Goal: Transaction & Acquisition: Purchase product/service

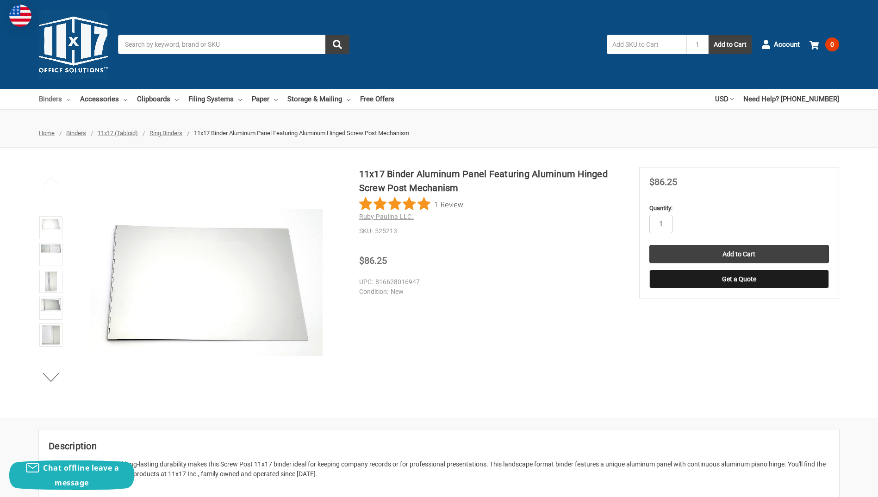
click at [66, 99] on link "Binders" at bounding box center [54, 99] width 31 height 20
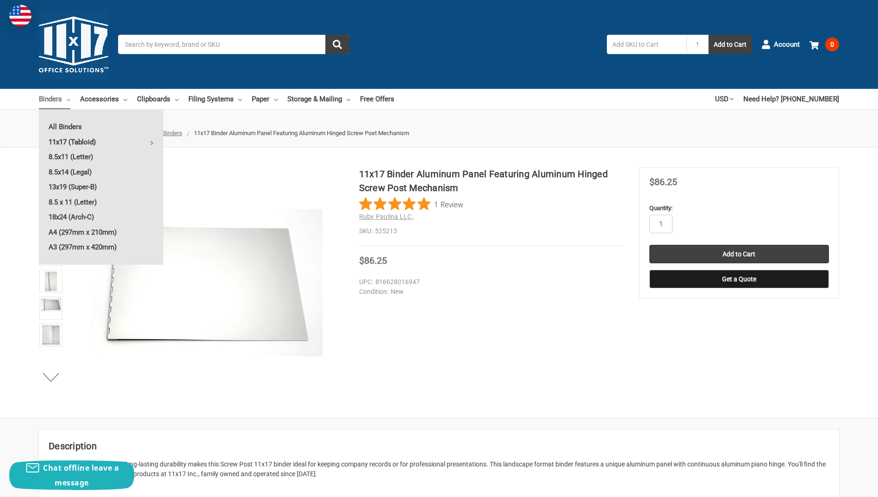
click at [86, 143] on link "11x17 (Tabloid)" at bounding box center [101, 142] width 125 height 15
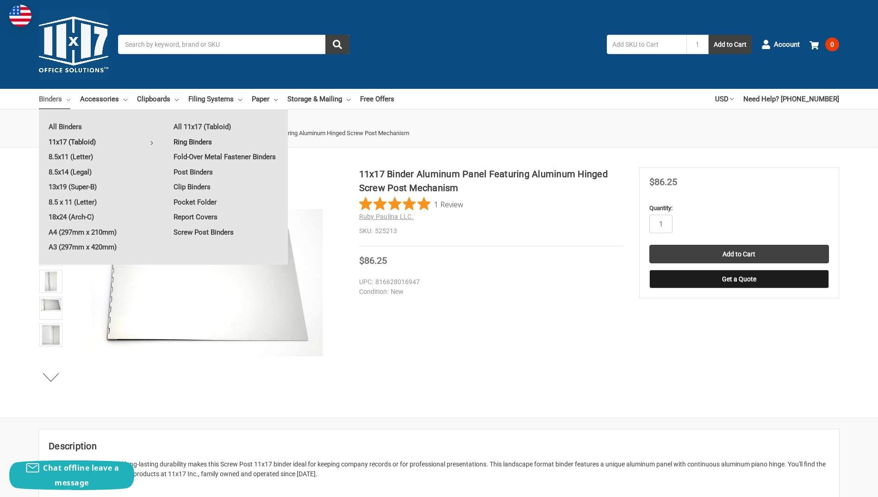
click at [200, 142] on link "Ring Binders" at bounding box center [226, 142] width 124 height 15
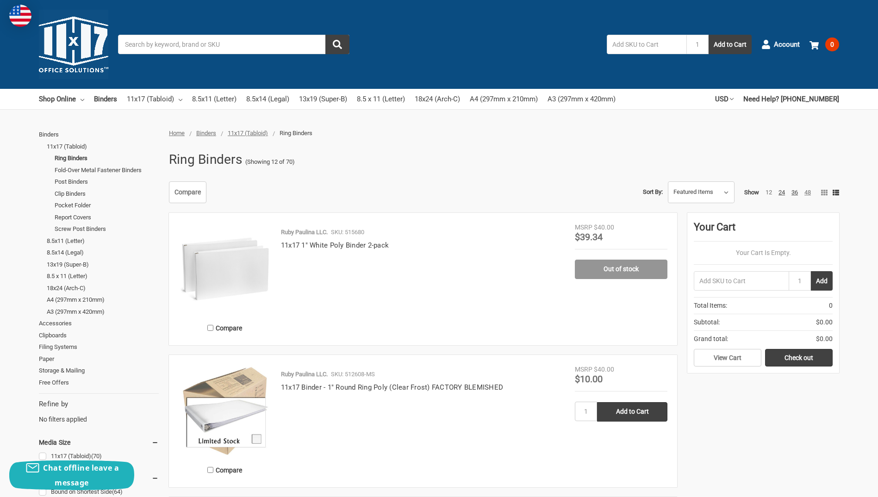
click at [806, 193] on link "48" at bounding box center [808, 192] width 6 height 7
click at [810, 193] on link "48" at bounding box center [808, 192] width 6 height 7
click at [457, 269] on div "Ruby Paulina LLC. SKU: 515680 11x17 1" White Poly Binder 2-pack" at bounding box center [423, 282] width 304 height 108
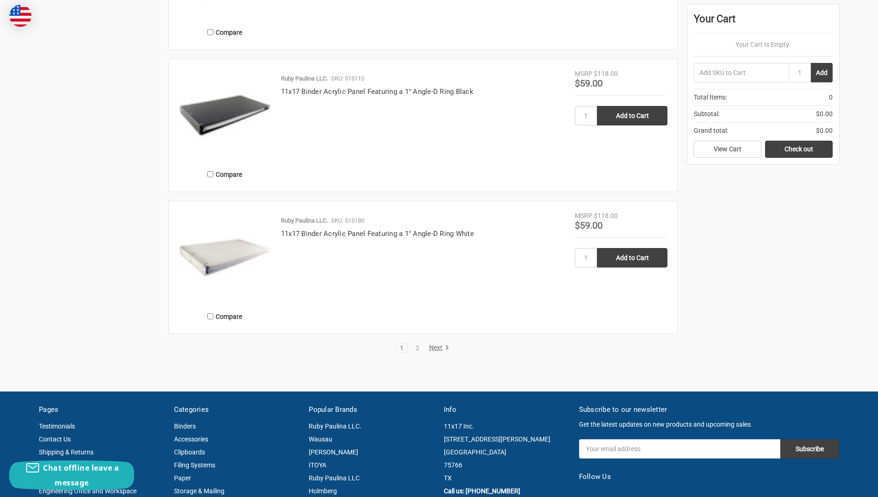
scroll to position [6714, 0]
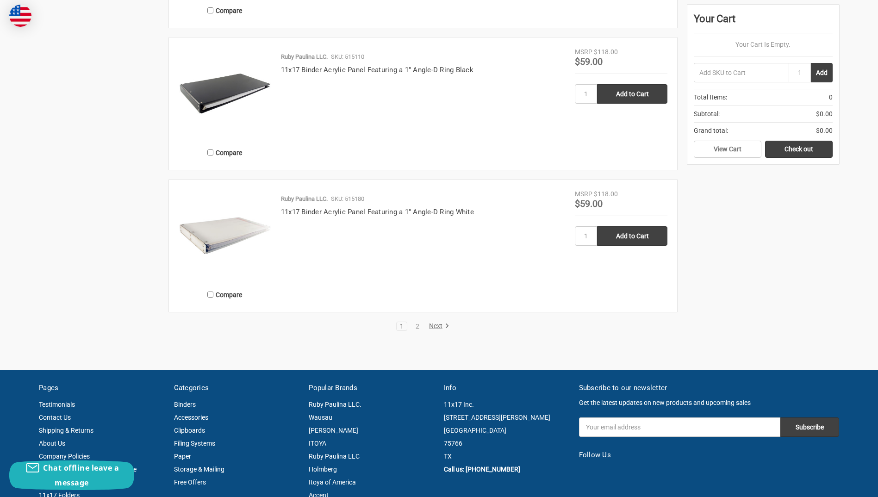
click at [439, 329] on link "Next" at bounding box center [438, 326] width 24 height 8
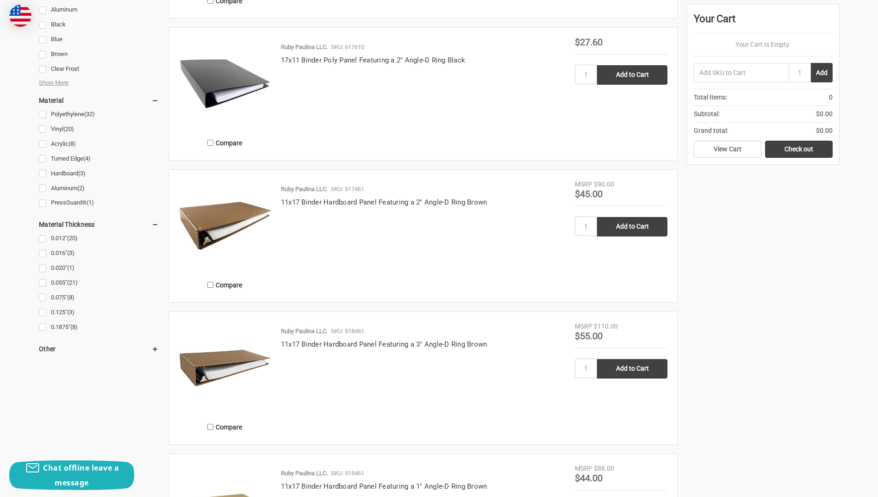
scroll to position [926, 0]
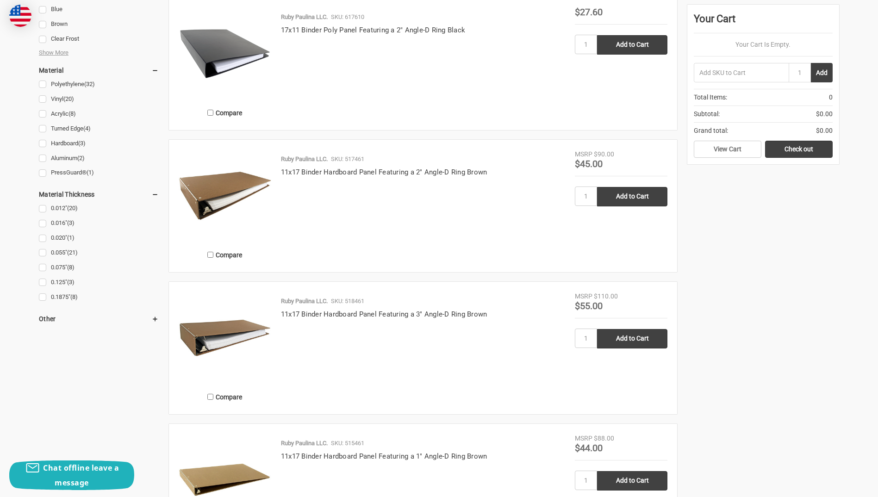
click at [210, 194] on img at bounding box center [225, 196] width 93 height 93
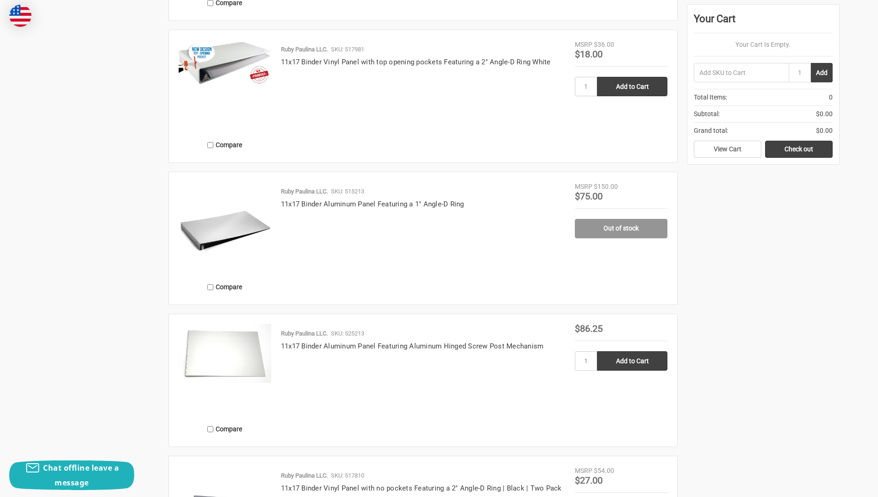
scroll to position [2732, 0]
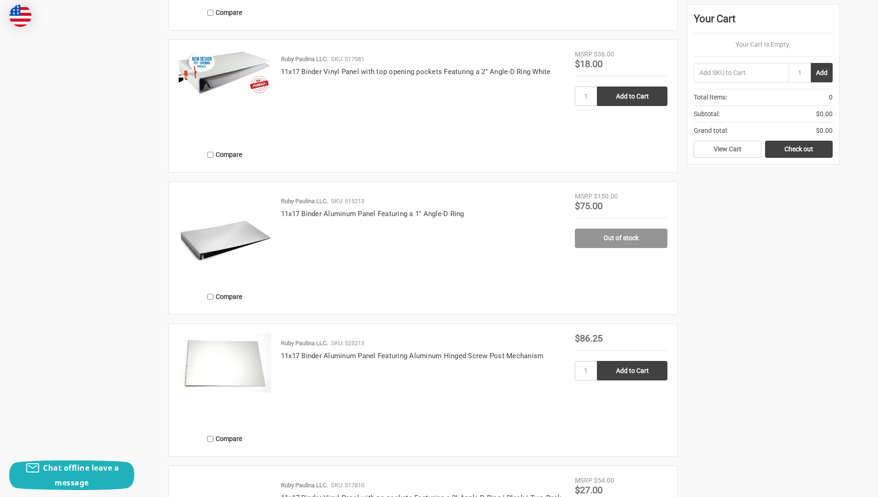
click at [217, 238] on img at bounding box center [225, 238] width 93 height 93
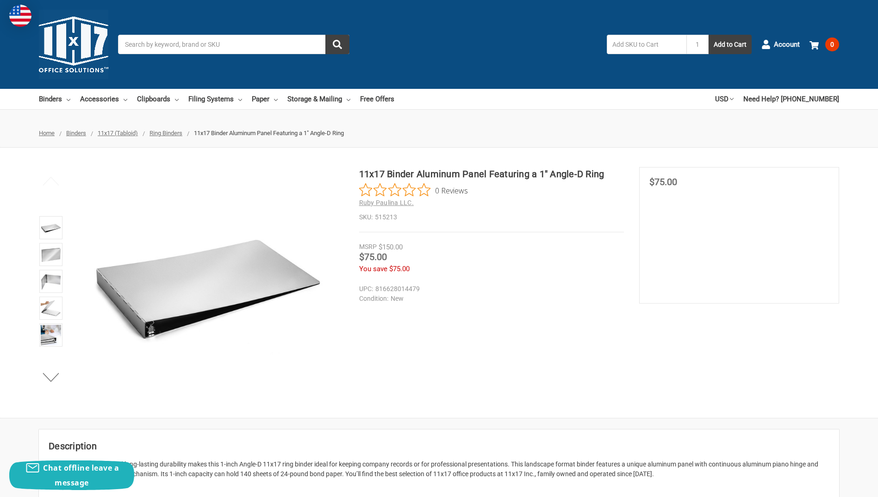
click at [154, 318] on img at bounding box center [207, 283] width 232 height 232
click at [44, 281] on img at bounding box center [51, 281] width 20 height 20
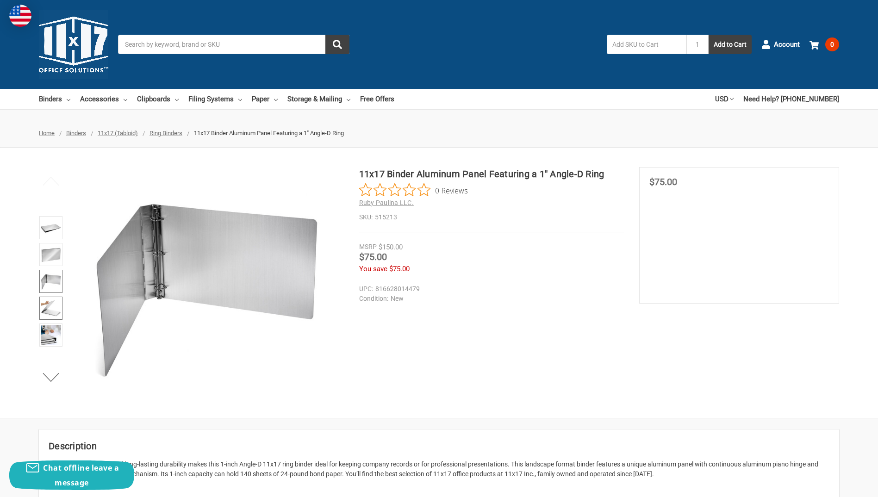
click at [53, 313] on img at bounding box center [51, 308] width 20 height 20
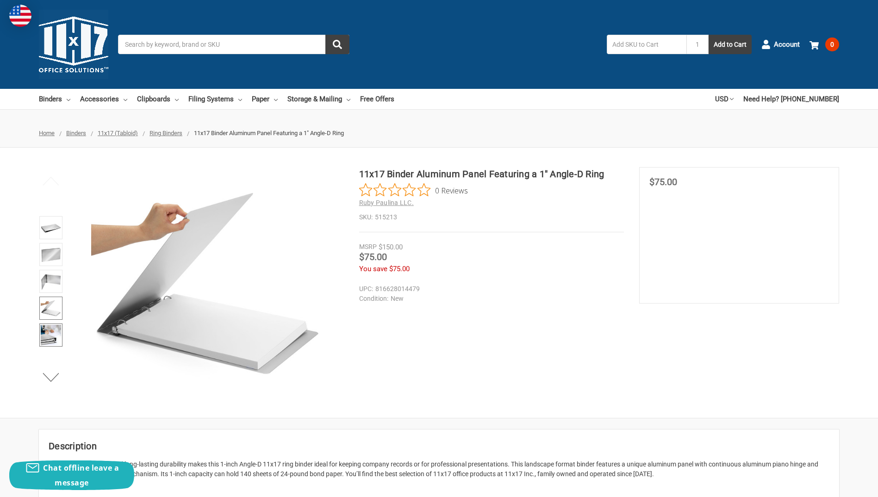
click at [54, 334] on img at bounding box center [51, 335] width 20 height 20
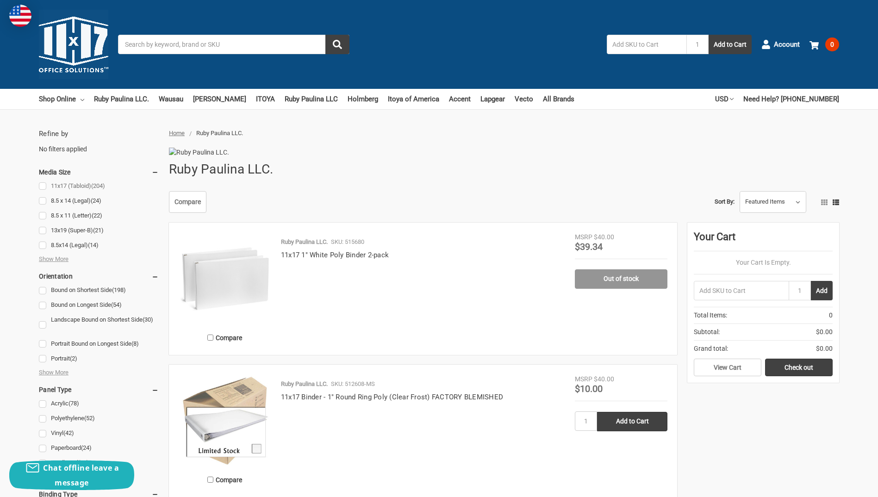
click at [43, 185] on link "11x17 (Tabloid) (204)" at bounding box center [99, 186] width 120 height 13
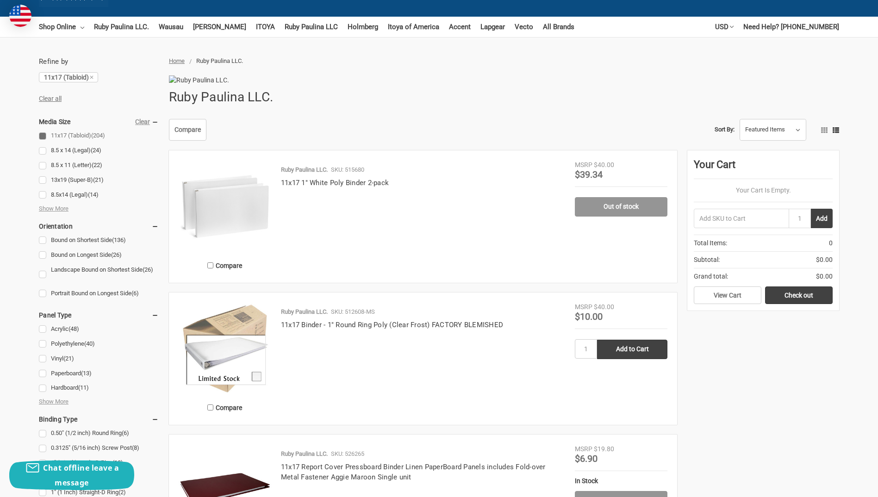
scroll to position [93, 0]
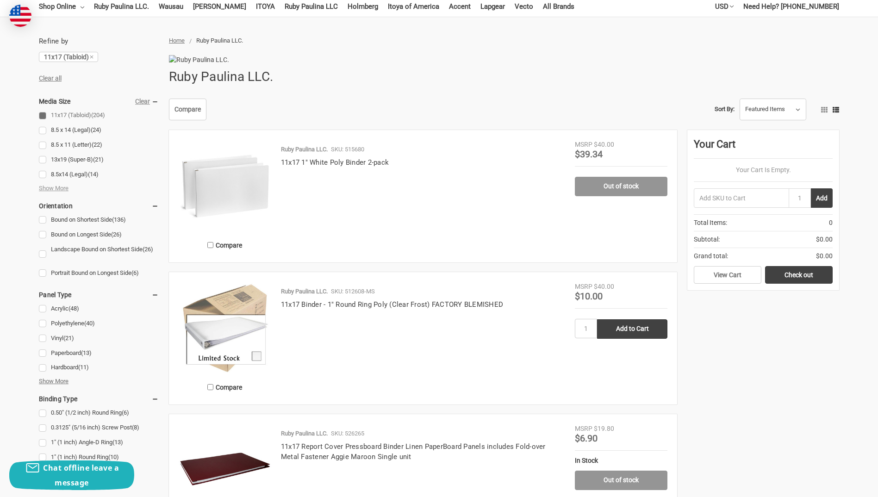
click at [50, 381] on span "Show More" at bounding box center [54, 381] width 30 height 9
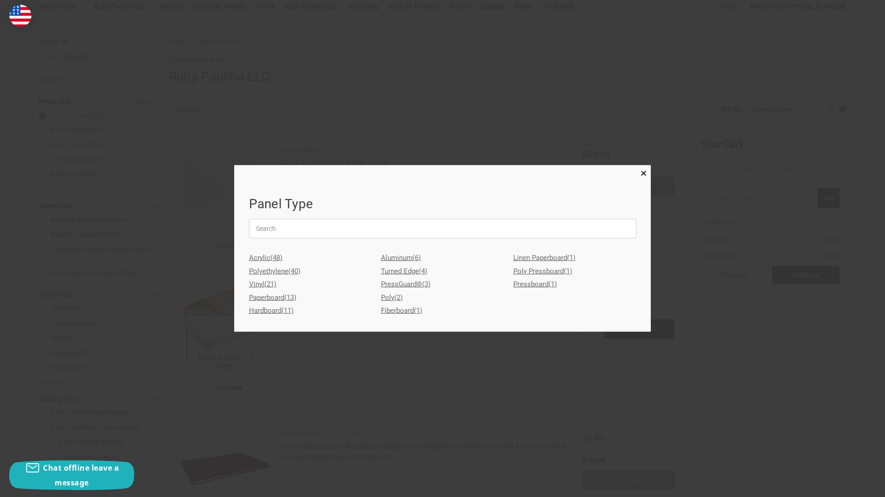
click at [404, 257] on link "Aluminum (6)" at bounding box center [442, 257] width 123 height 13
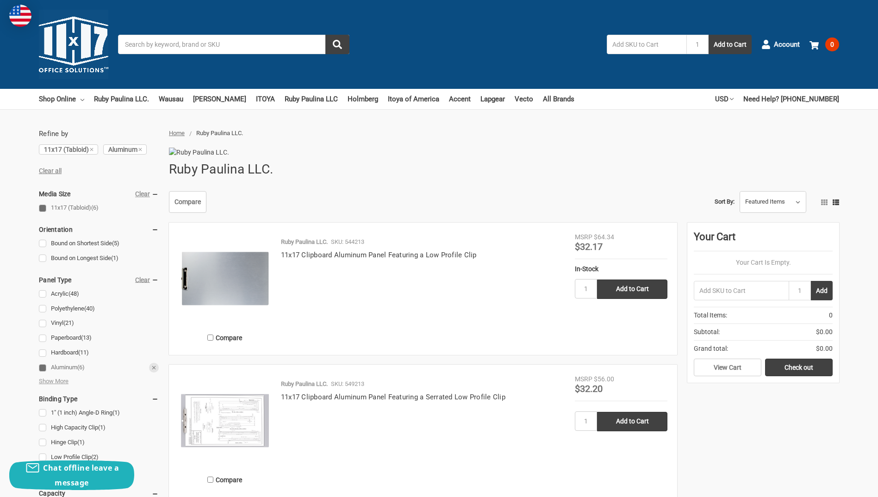
click at [43, 367] on link "Aluminum (6)" at bounding box center [99, 368] width 120 height 13
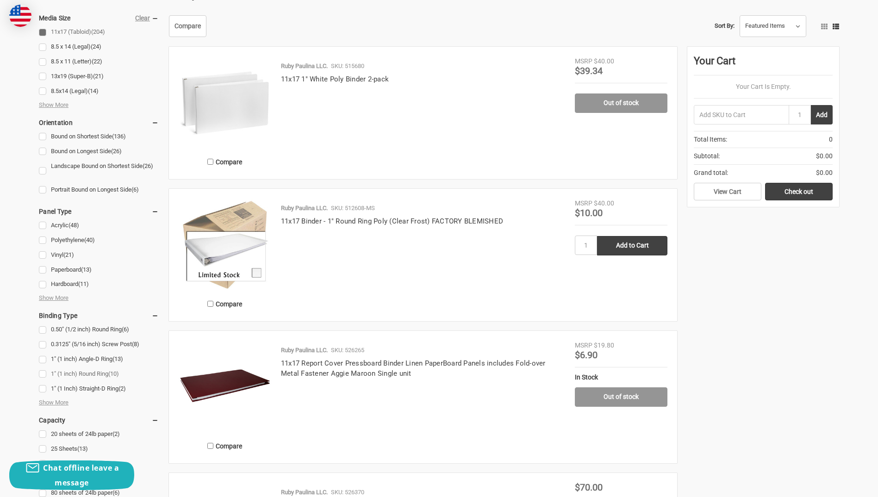
scroll to position [185, 0]
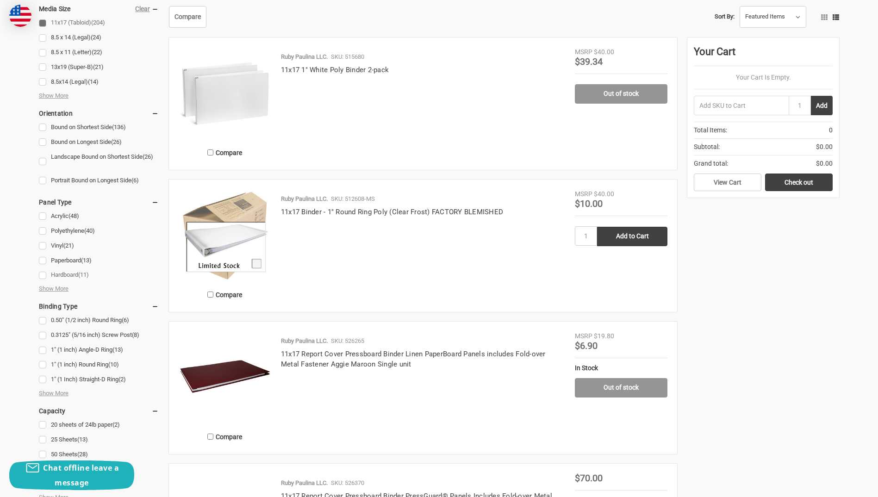
click at [43, 274] on link "Hardboard (11)" at bounding box center [99, 275] width 120 height 13
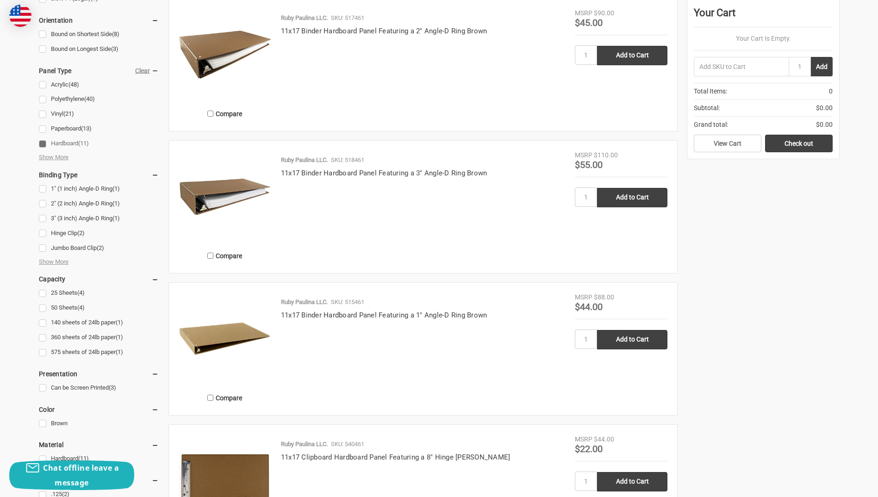
scroll to position [232, 0]
